Goal: Check status: Check status

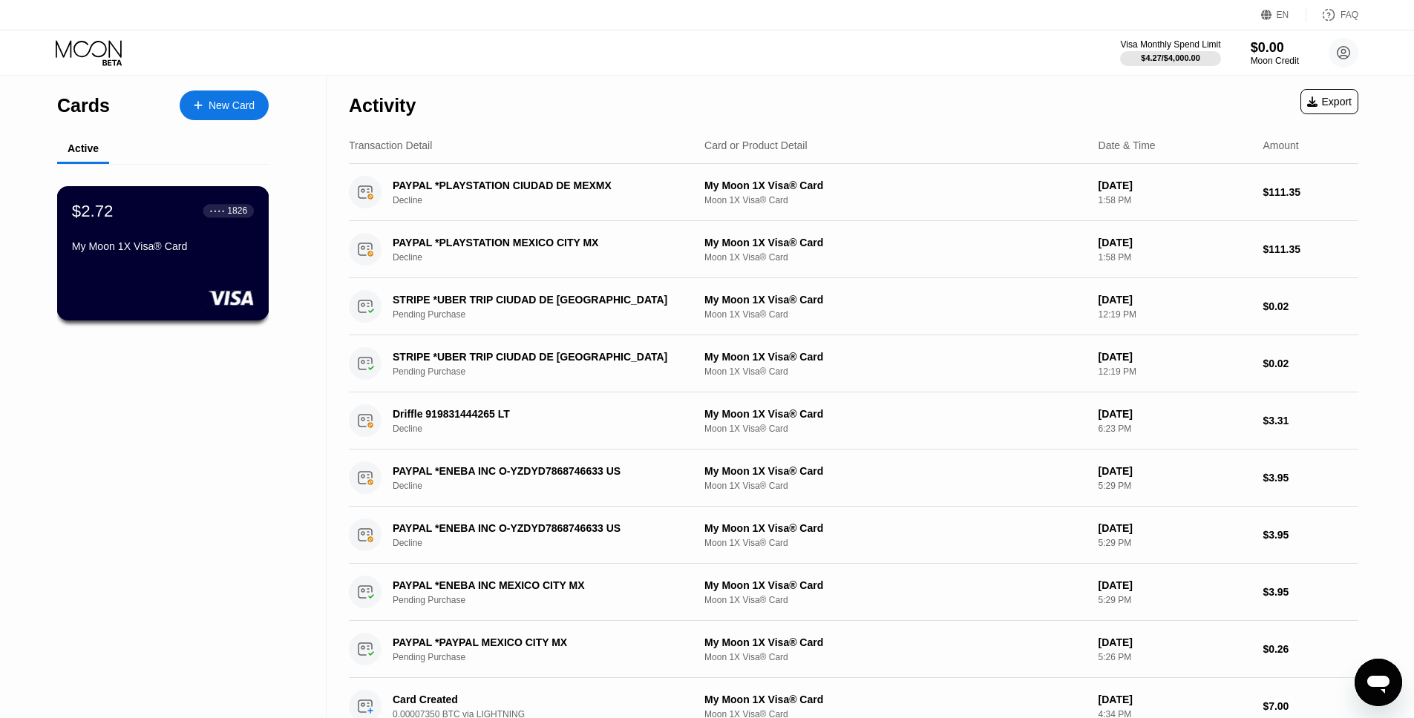
click at [125, 209] on div "$2.72 ● ● ● ● 1826" at bounding box center [163, 210] width 182 height 19
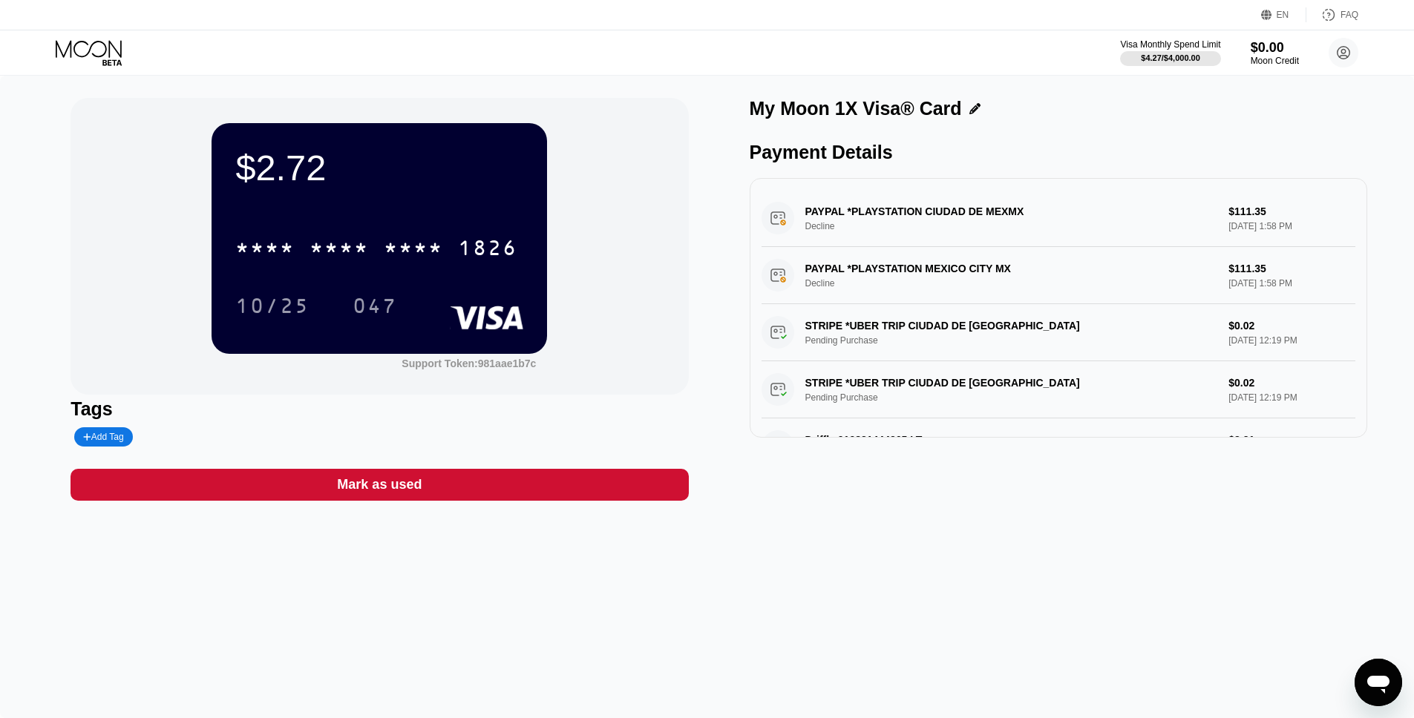
click at [94, 39] on div "Visa Monthly Spend Limit $4.27 / $4,000.00 $0.00 Moon Credit [PERSON_NAME] [EMA…" at bounding box center [707, 52] width 1414 height 45
click at [94, 42] on icon at bounding box center [89, 48] width 66 height 17
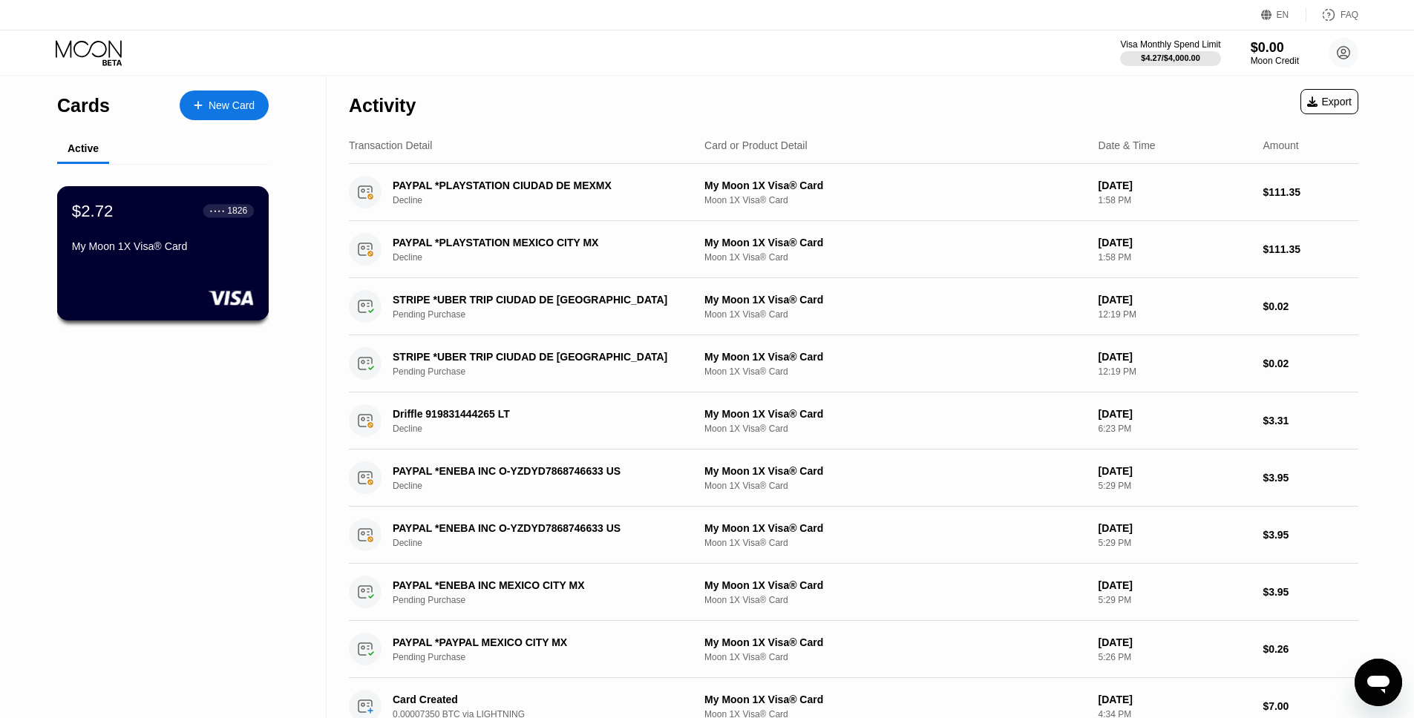
click at [177, 255] on div "My Moon 1X Visa® Card" at bounding box center [163, 249] width 182 height 18
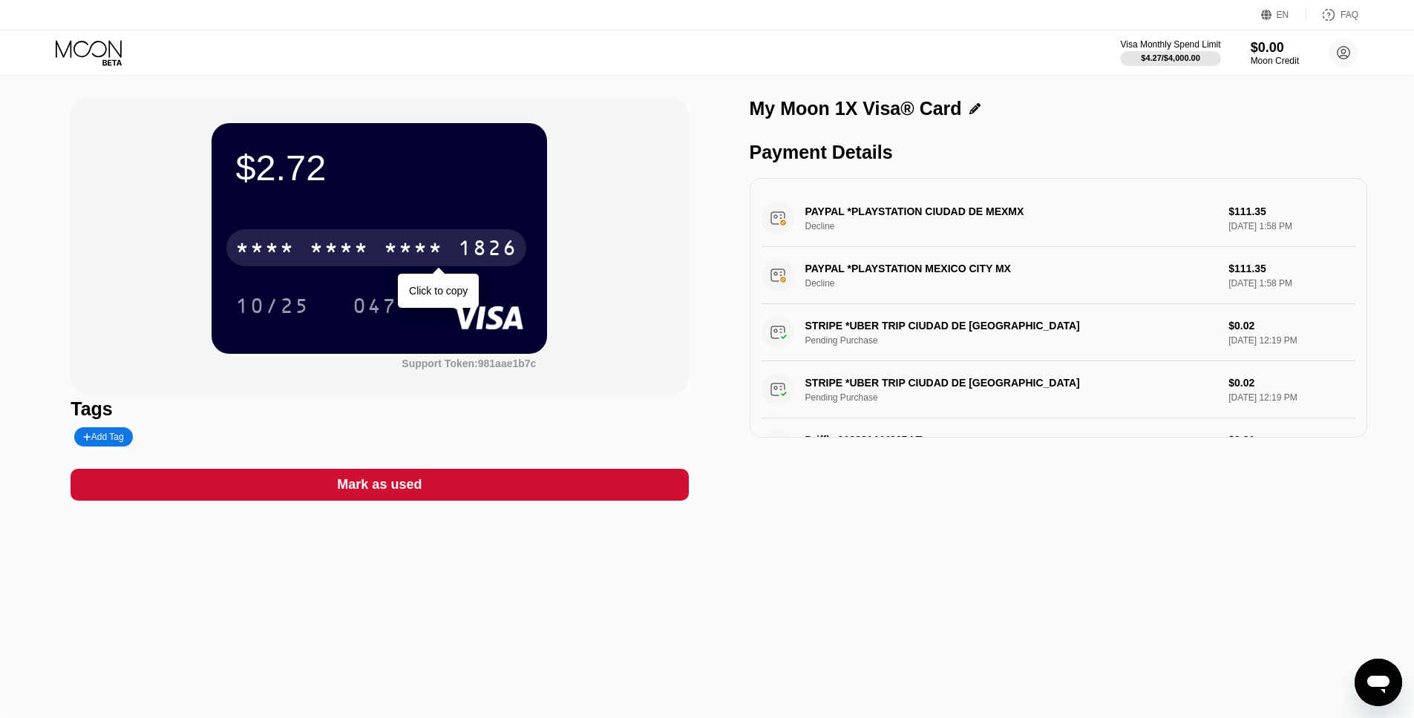
click at [399, 256] on div "* * * *" at bounding box center [413, 250] width 59 height 24
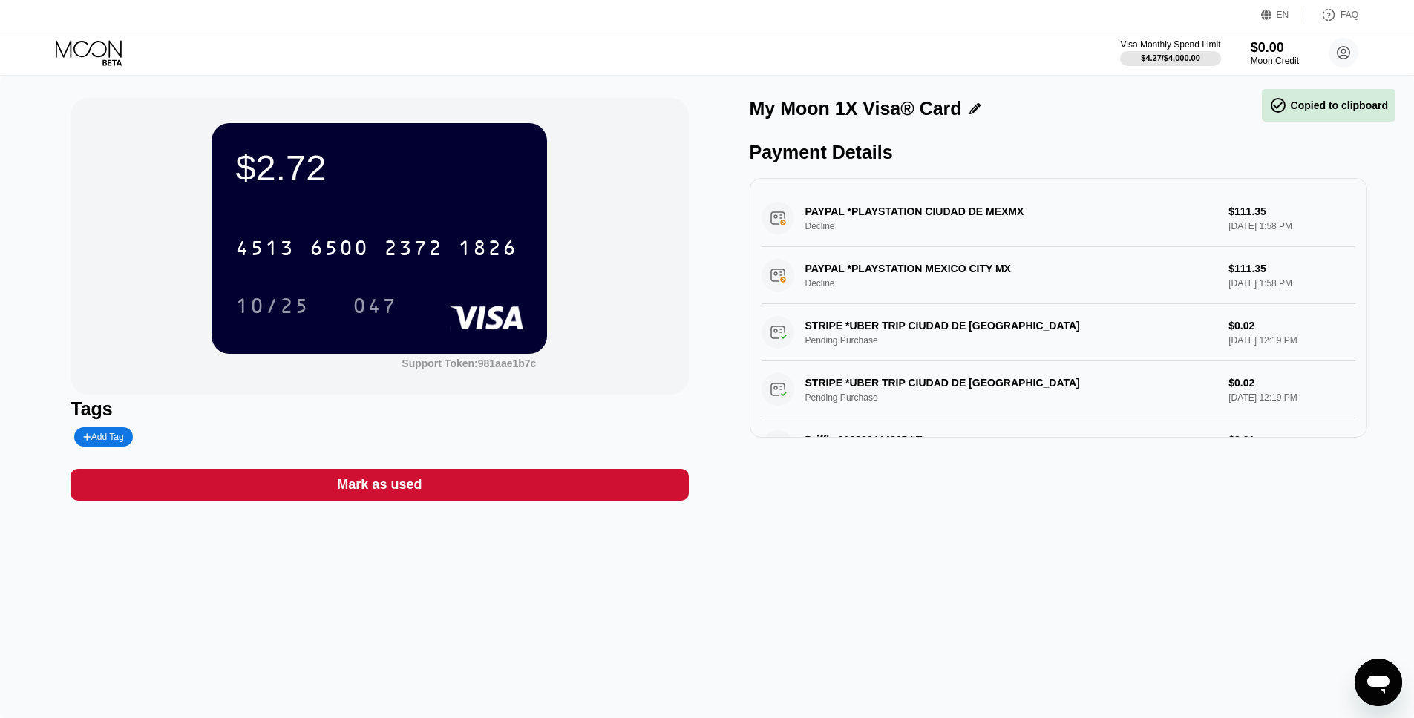
click at [301, 159] on div "$2.72" at bounding box center [379, 168] width 288 height 42
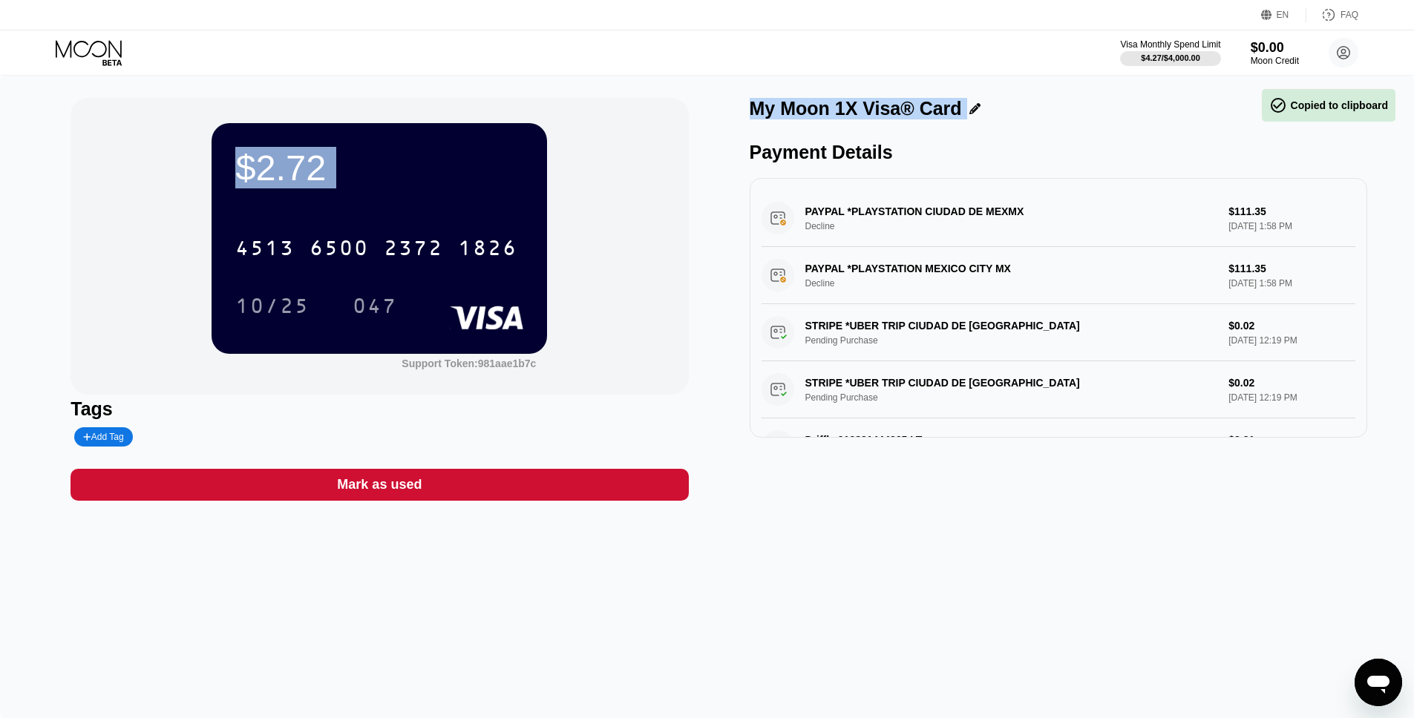
drag, startPoint x: 301, startPoint y: 159, endPoint x: 588, endPoint y: 232, distance: 295.5
click at [588, 232] on div "$2.72 4513 6500 2372 1826 10/25 047 Support Token: 981aae1b7c" at bounding box center [379, 246] width 617 height 297
click at [618, 132] on div "$2.72 4513 6500 2372 1826 10/25 047 Support Token: 981aae1b7c" at bounding box center [379, 246] width 617 height 297
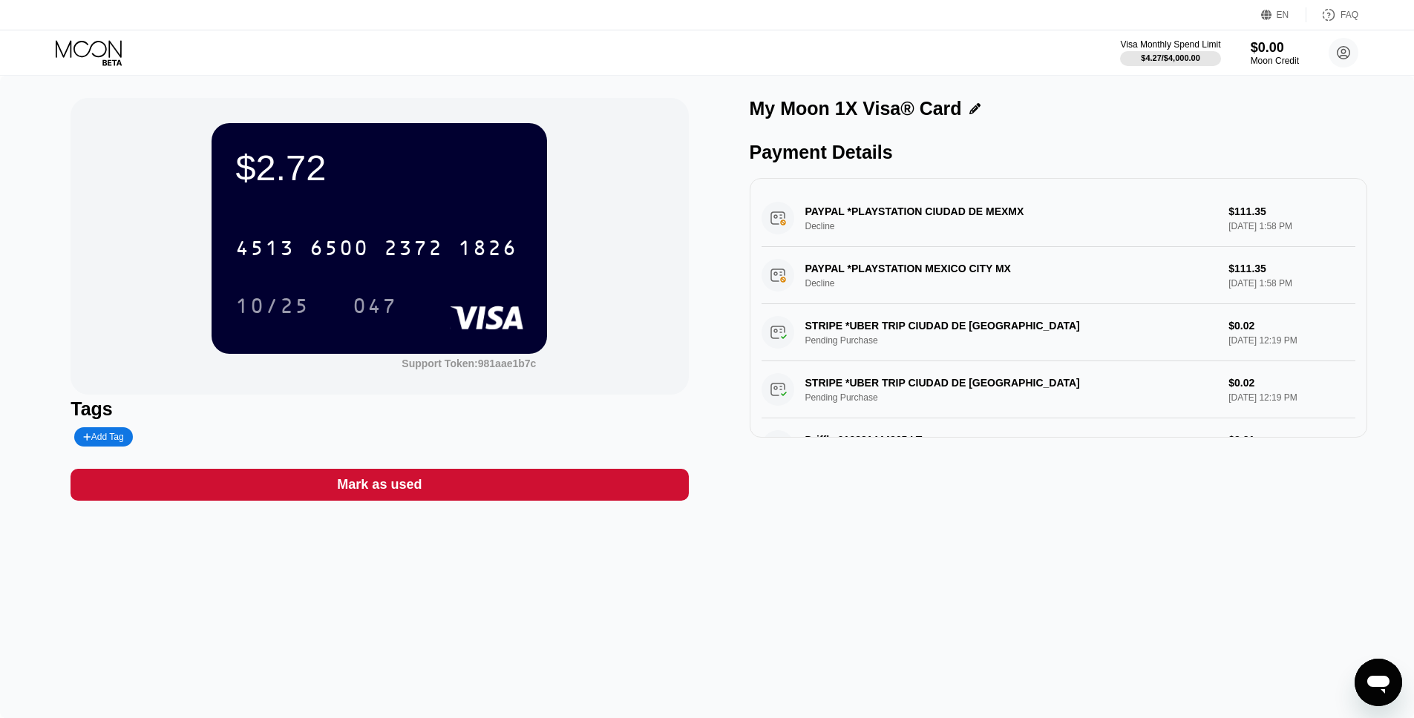
click at [332, 147] on div "$2.72" at bounding box center [379, 168] width 288 height 42
click at [307, 157] on div "$2.72" at bounding box center [379, 168] width 288 height 42
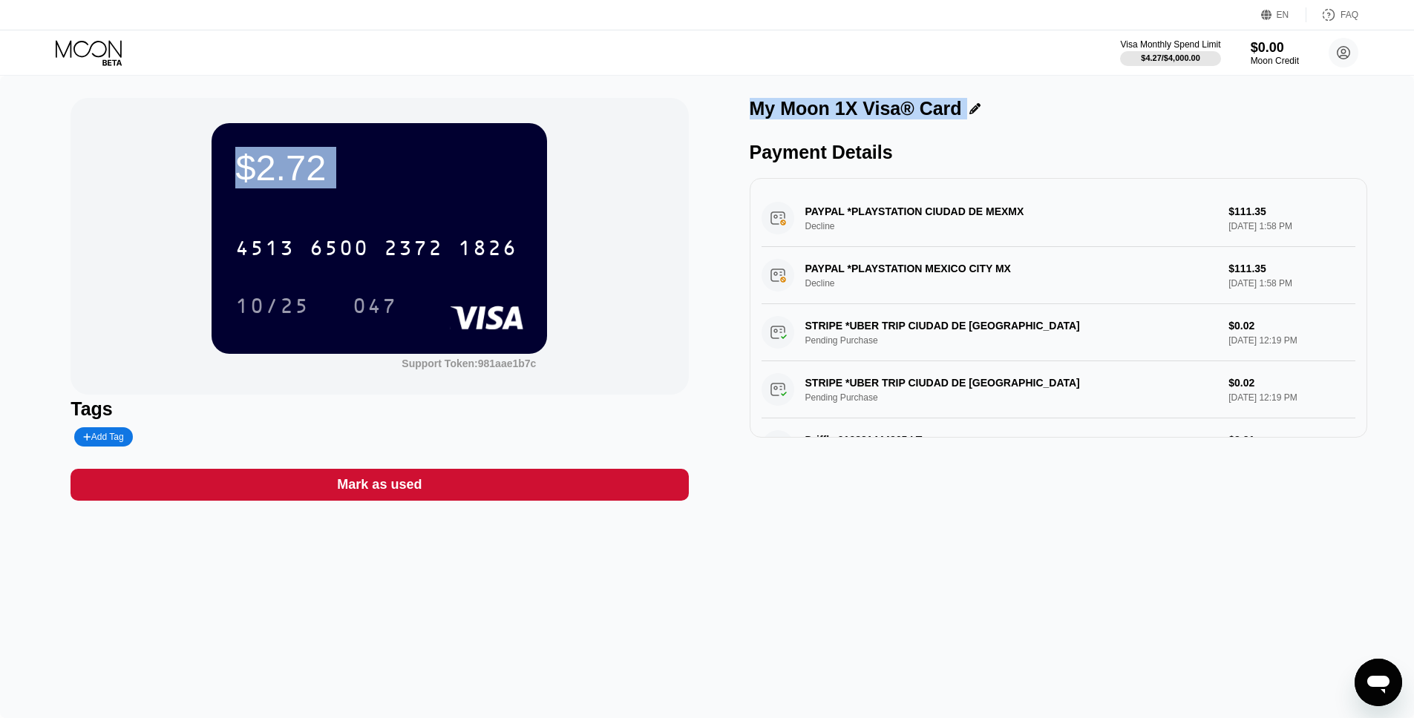
drag, startPoint x: 307, startPoint y: 157, endPoint x: 617, endPoint y: 276, distance: 331.5
click at [614, 278] on div "$2.72 4513 6500 2372 1826 10/25 047 Support Token: 981aae1b7c" at bounding box center [379, 246] width 617 height 297
click at [617, 275] on div "$2.72 4513 6500 2372 1826 10/25 047 Support Token: 981aae1b7c" at bounding box center [379, 246] width 617 height 297
click at [709, 220] on div "$2.72 4513 6500 2372 1826 10/25 047 Support Token: 981aae1b7c Tags Add Tag Mark…" at bounding box center [707, 299] width 1273 height 403
click at [632, 81] on div "$2.72 4513 6500 2372 1826 10/25 047 Support Token: 981aae1b7c Tags Add Tag Mark…" at bounding box center [707, 397] width 1414 height 643
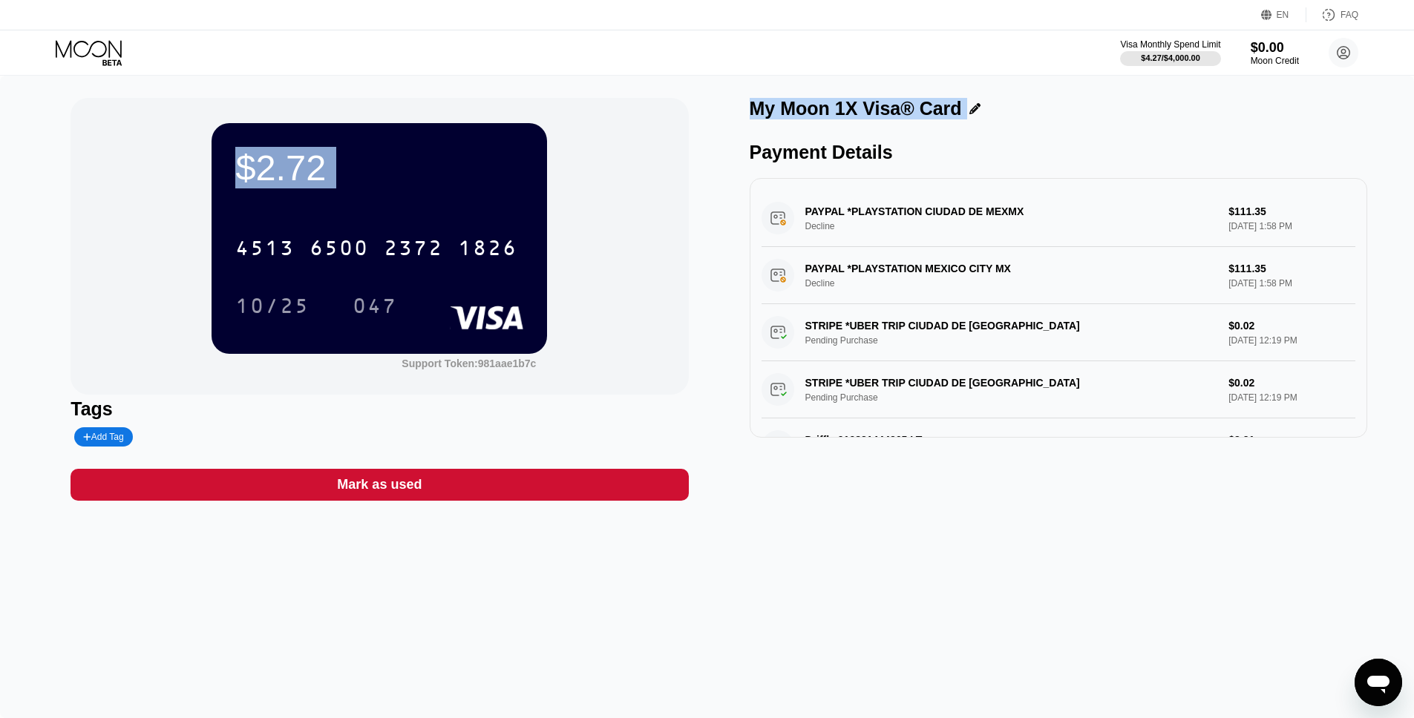
click at [415, 141] on div "$2.72 4513 6500 2372 1826 10/25 047" at bounding box center [379, 238] width 335 height 230
click at [304, 178] on div "$2.72" at bounding box center [379, 168] width 288 height 42
